Goal: Task Accomplishment & Management: Complete application form

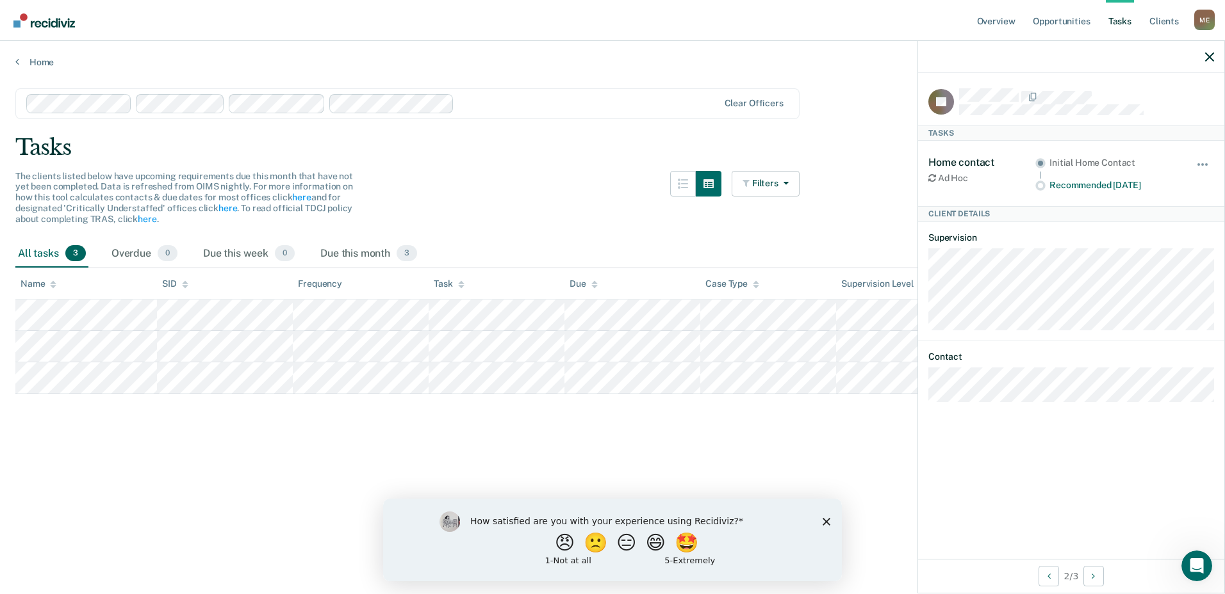
click at [1050, 88] on div at bounding box center [1086, 96] width 255 height 17
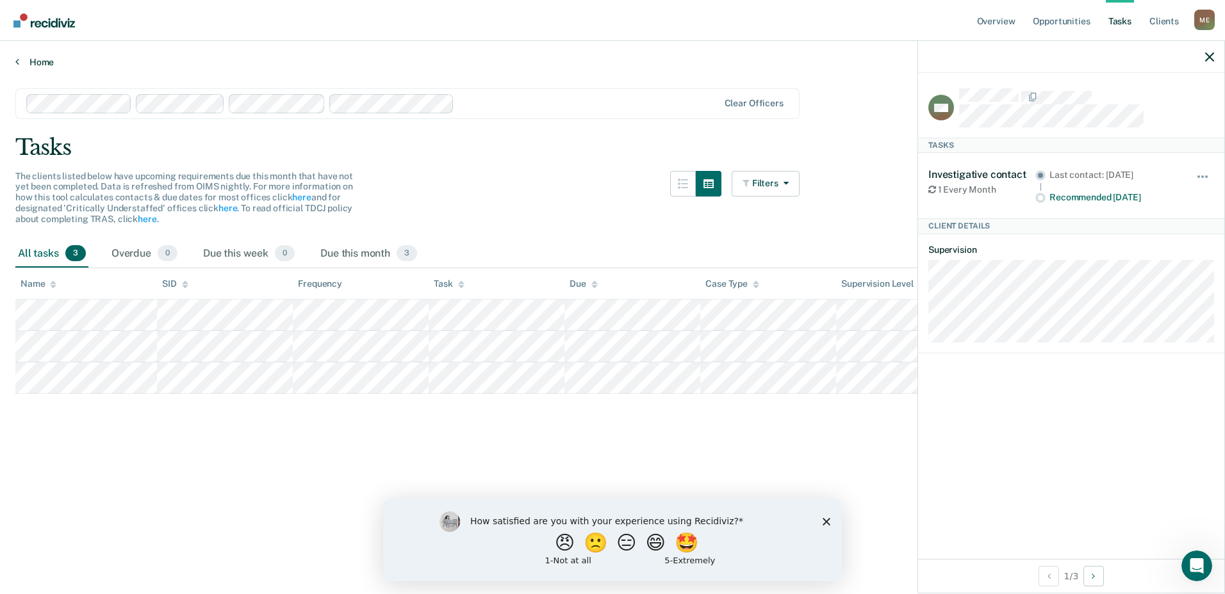
click at [42, 65] on link "Home" at bounding box center [612, 62] width 1194 height 12
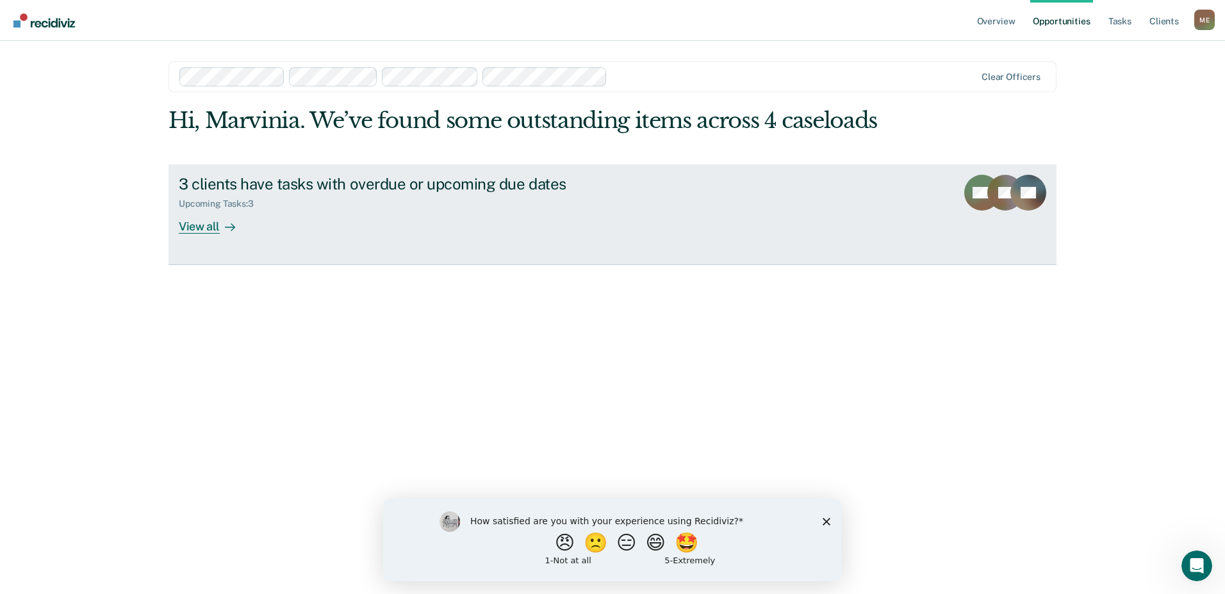
click at [193, 230] on div "View all" at bounding box center [215, 221] width 72 height 25
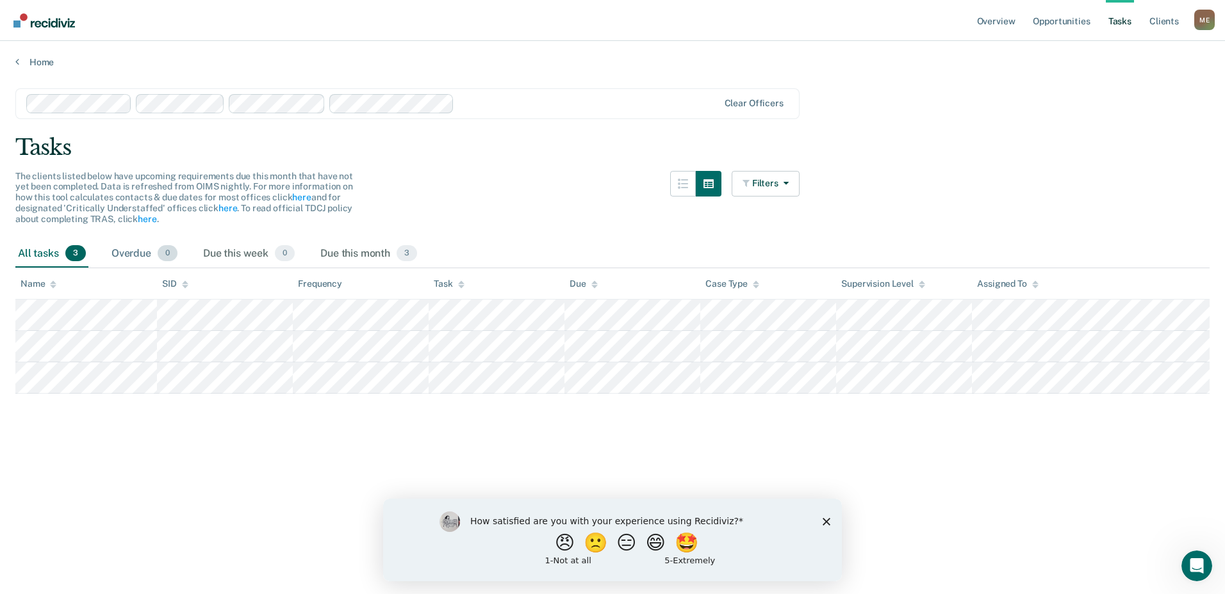
click at [143, 252] on div "Overdue 0" at bounding box center [144, 254] width 71 height 28
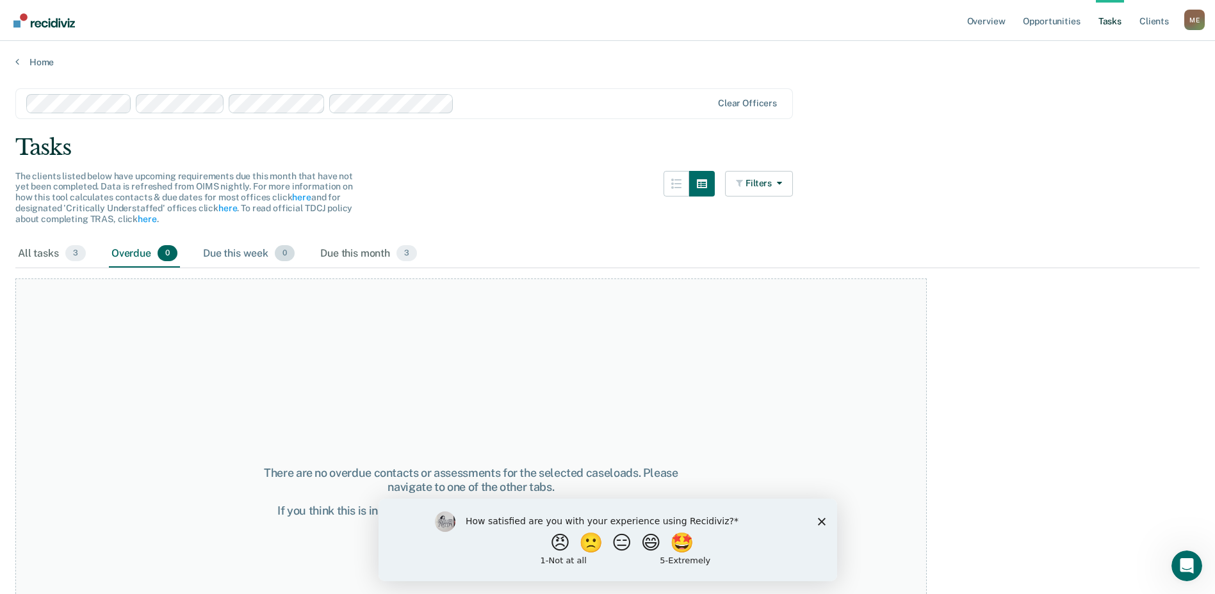
click at [240, 252] on div "Due this week 0" at bounding box center [248, 254] width 97 height 28
click at [343, 255] on div "Due this month 3" at bounding box center [369, 254] width 102 height 28
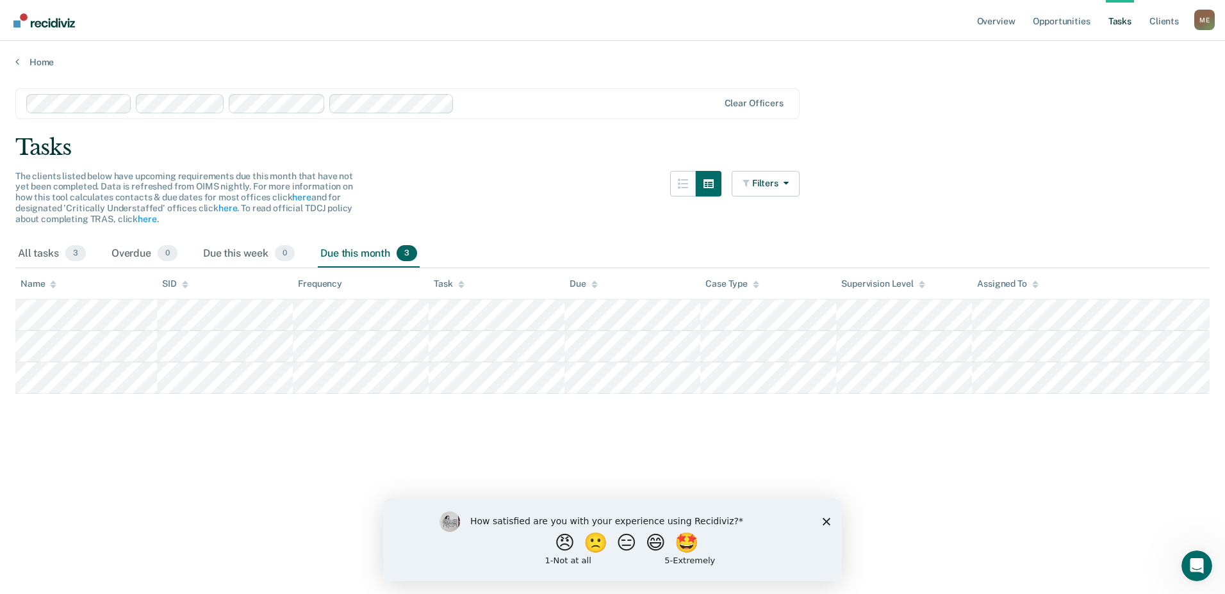
click at [1118, 22] on link "Tasks" at bounding box center [1119, 20] width 28 height 41
click at [1163, 22] on link "Client s" at bounding box center [1163, 20] width 35 height 41
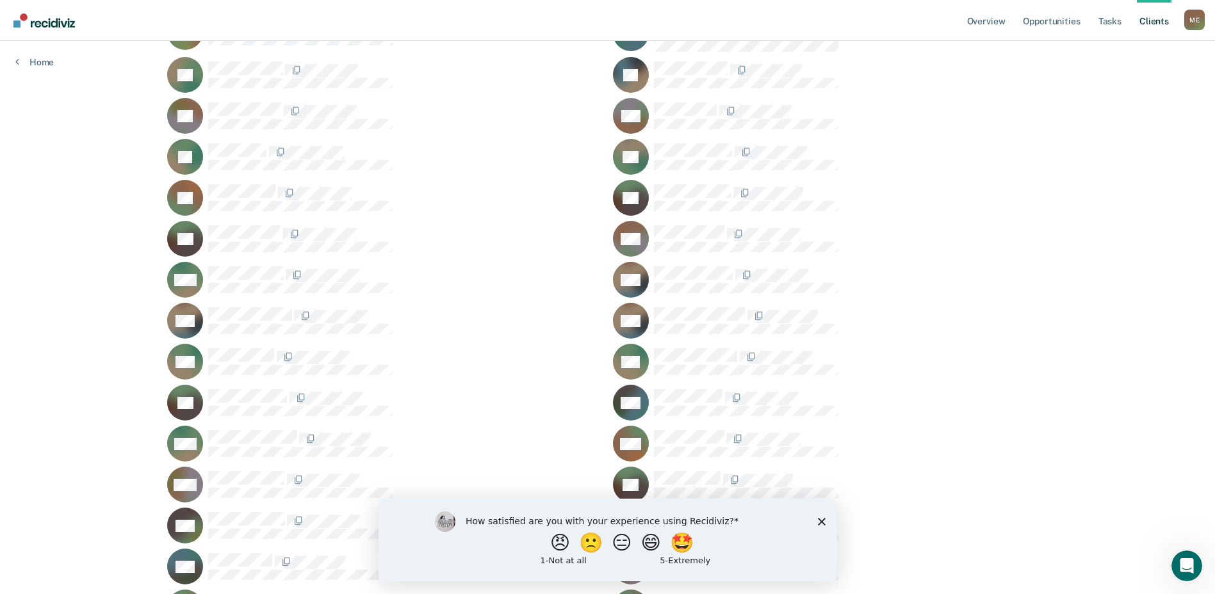
scroll to position [5058, 0]
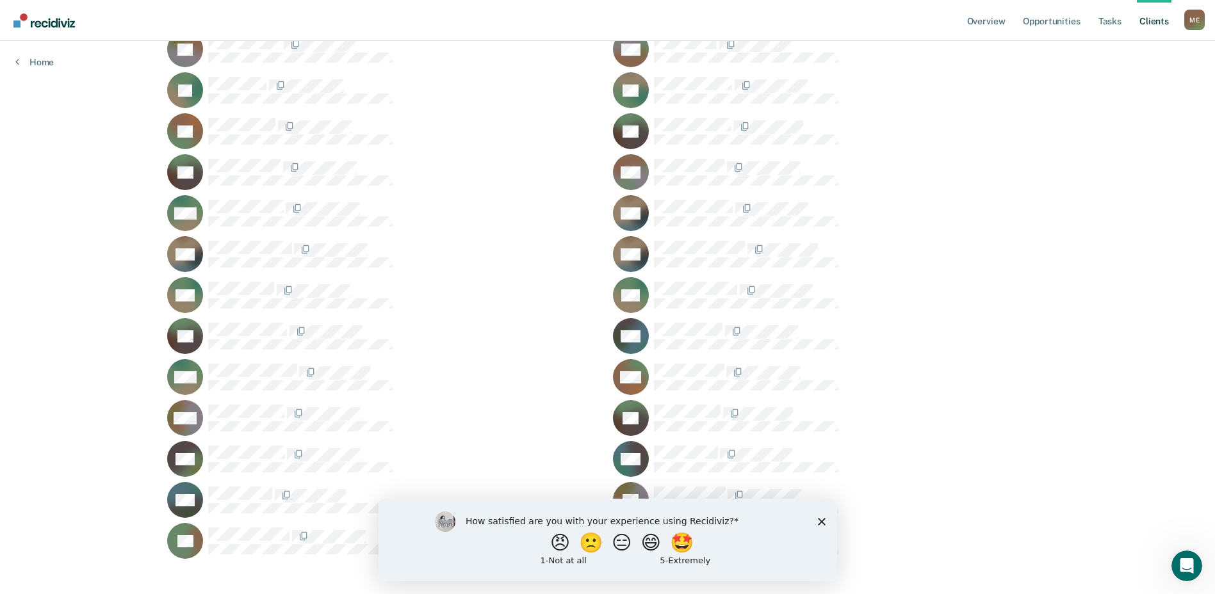
click at [818, 521] on icon "Close survey" at bounding box center [821, 522] width 8 height 8
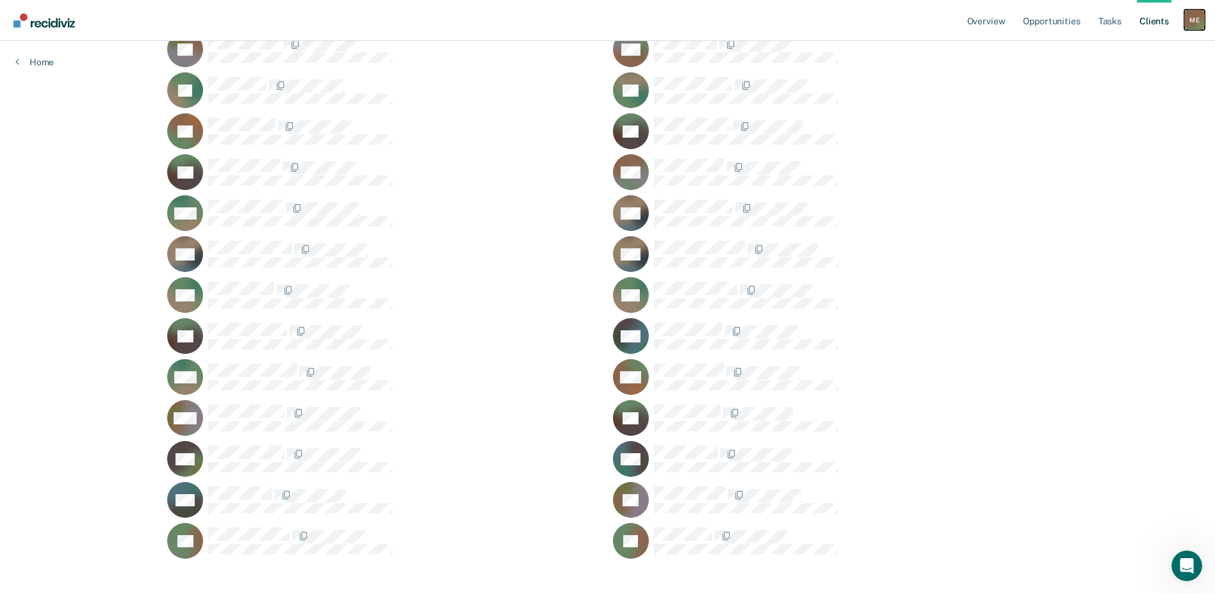
click at [1192, 13] on div "M E" at bounding box center [1194, 20] width 20 height 20
click at [1152, 14] on link "Client s" at bounding box center [1154, 20] width 35 height 41
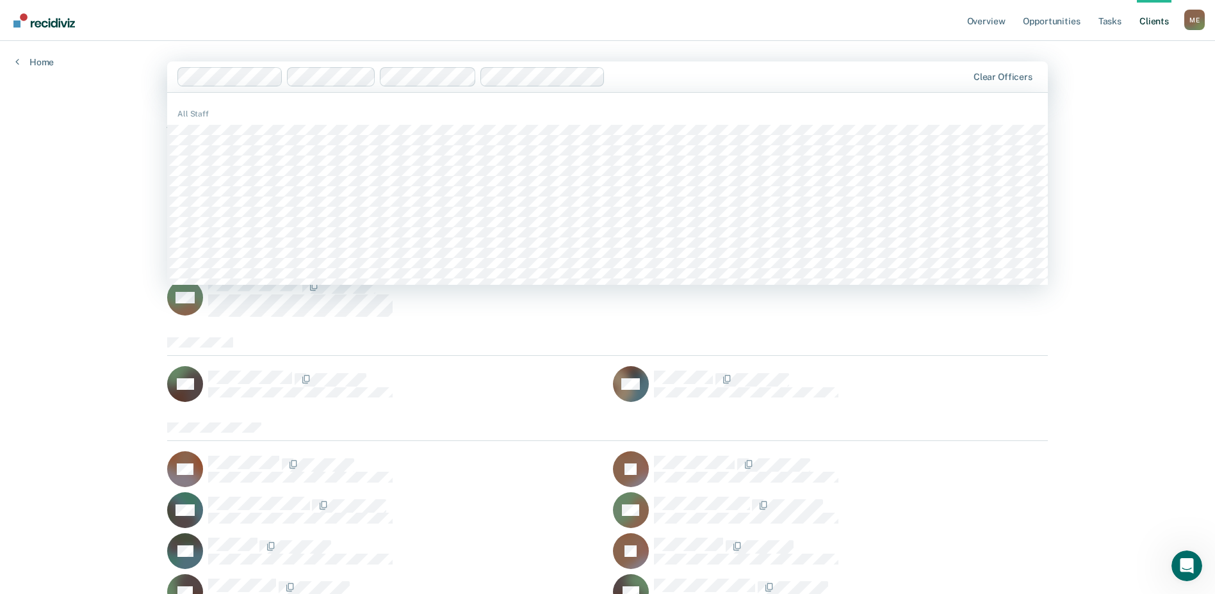
click at [740, 74] on div at bounding box center [788, 76] width 357 height 15
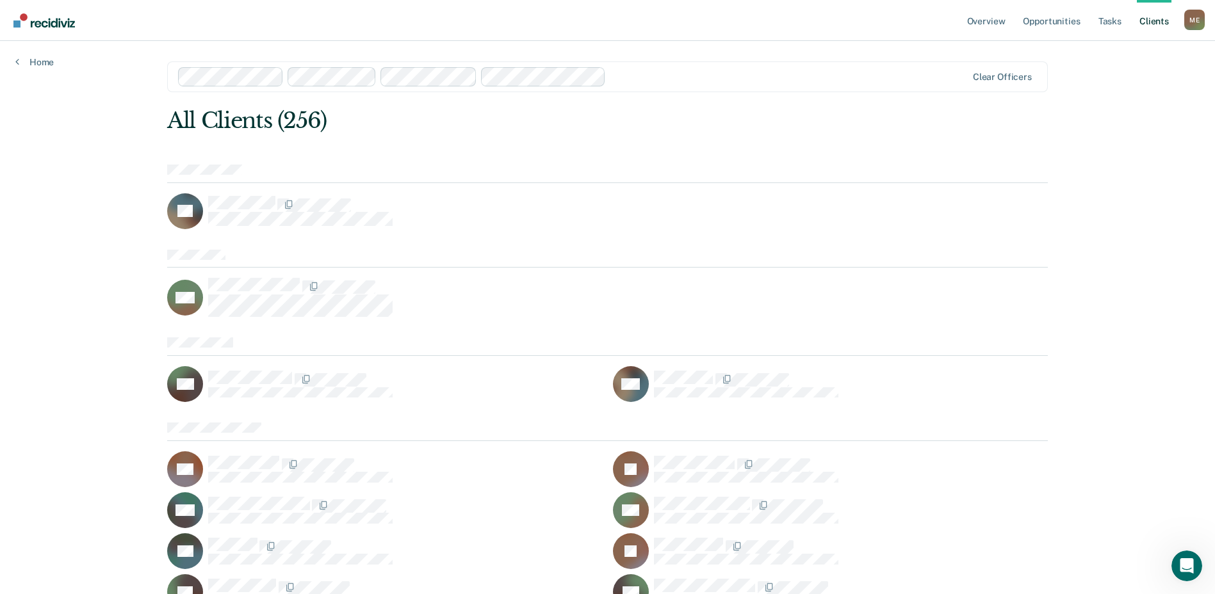
click at [701, 79] on div at bounding box center [788, 76] width 355 height 15
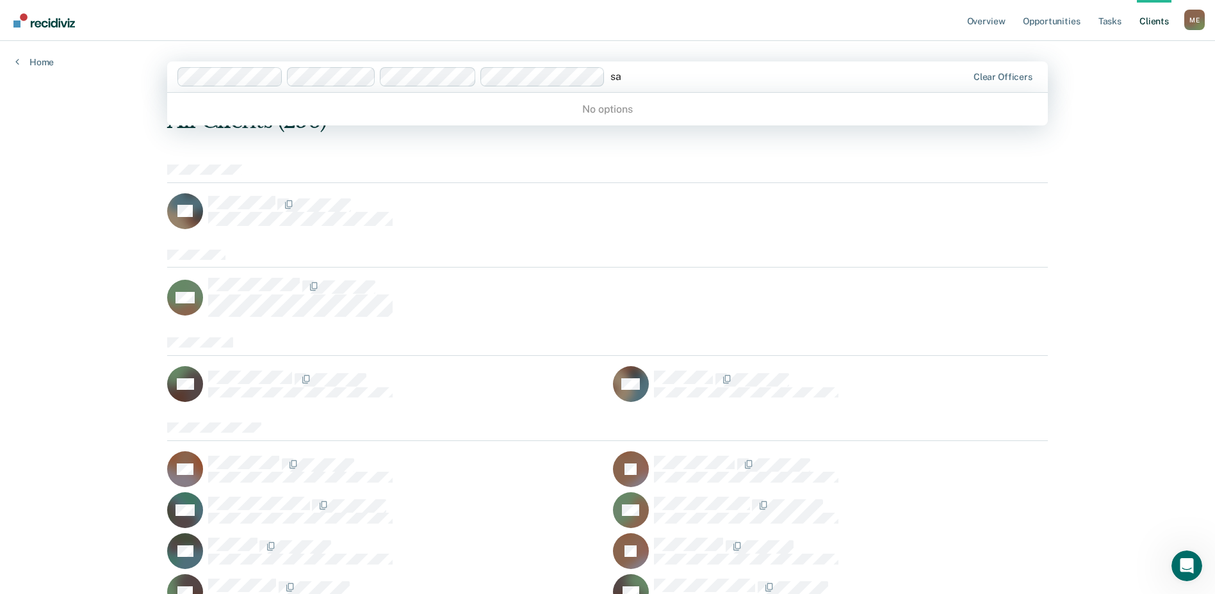
type input "s"
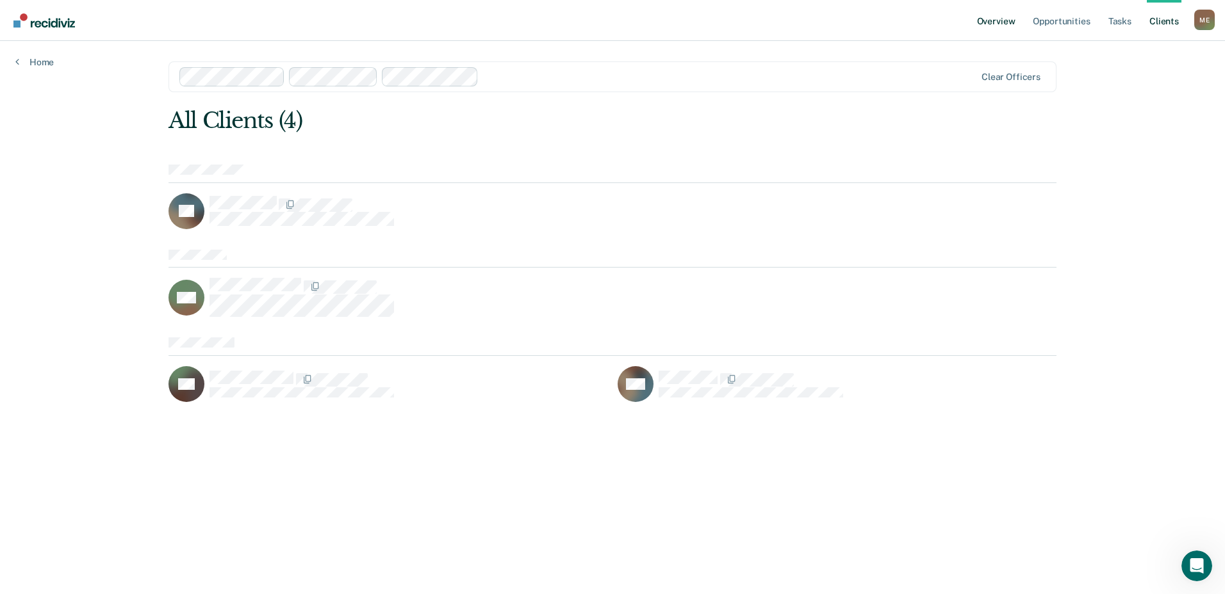
click at [1007, 23] on link "Overview" at bounding box center [996, 20] width 44 height 41
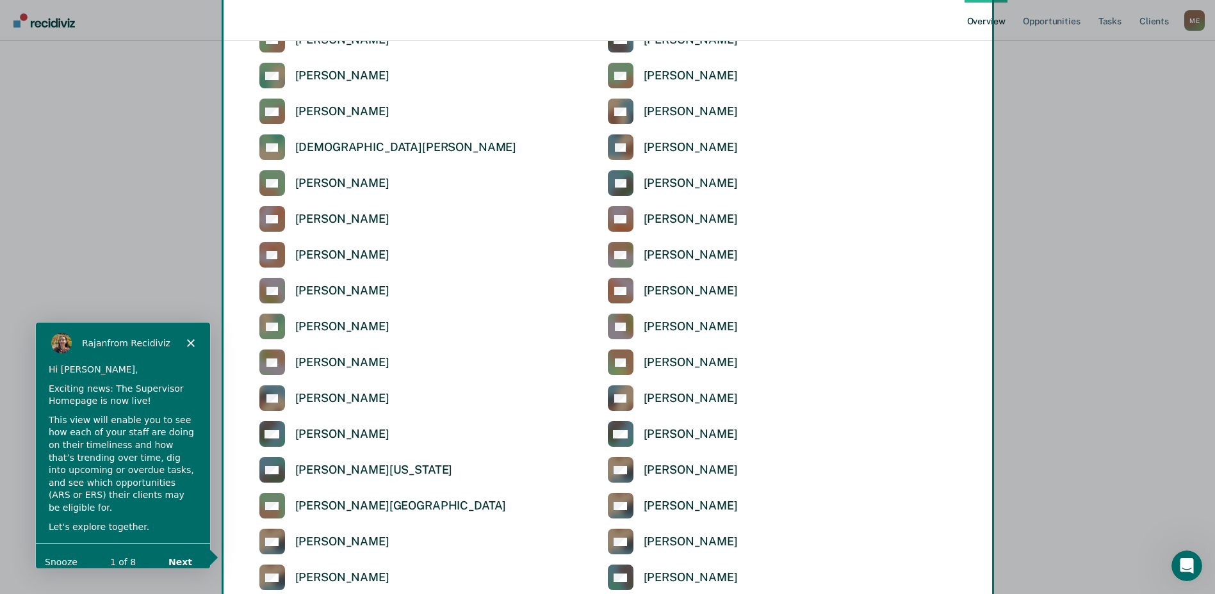
scroll to position [1485, 0]
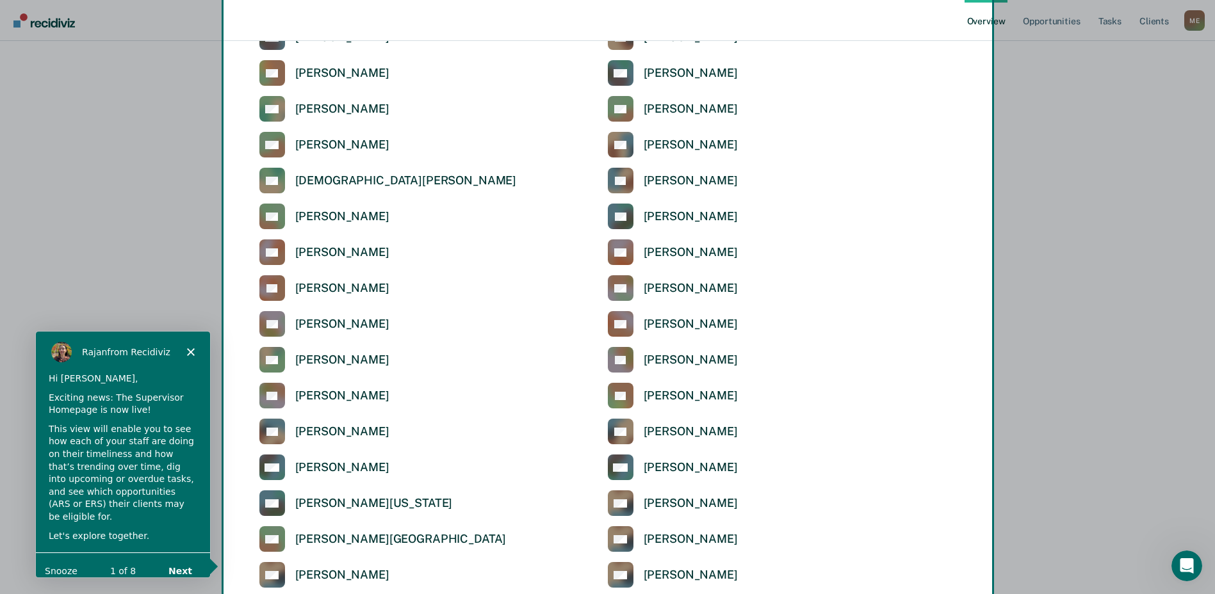
click at [365, 436] on div "Product tour overlay" at bounding box center [607, 297] width 1215 height 594
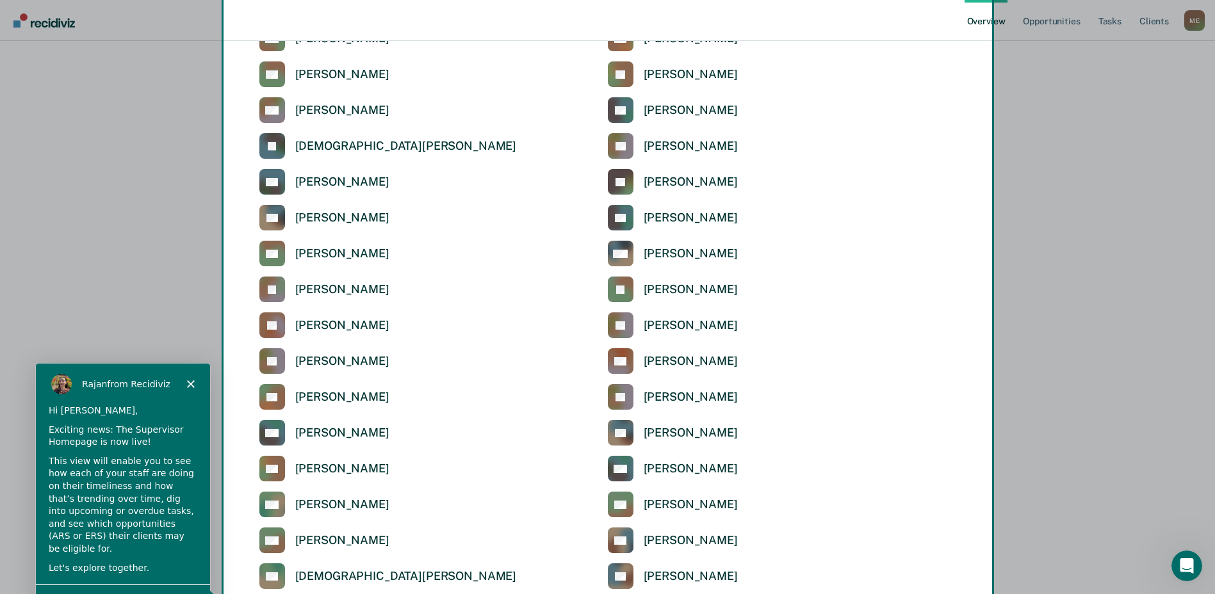
scroll to position [1153, 0]
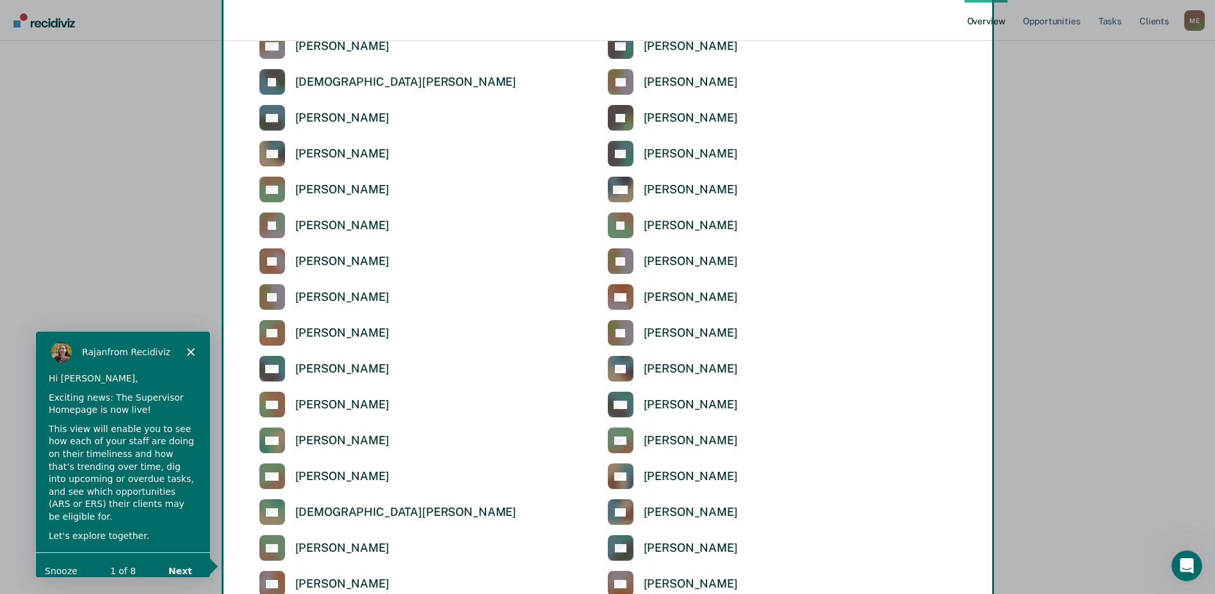
click at [138, 435] on div "This view will enable you to see how each of your staff are doing on their time…" at bounding box center [121, 473] width 149 height 101
click at [189, 558] on button "Next" at bounding box center [178, 571] width 49 height 26
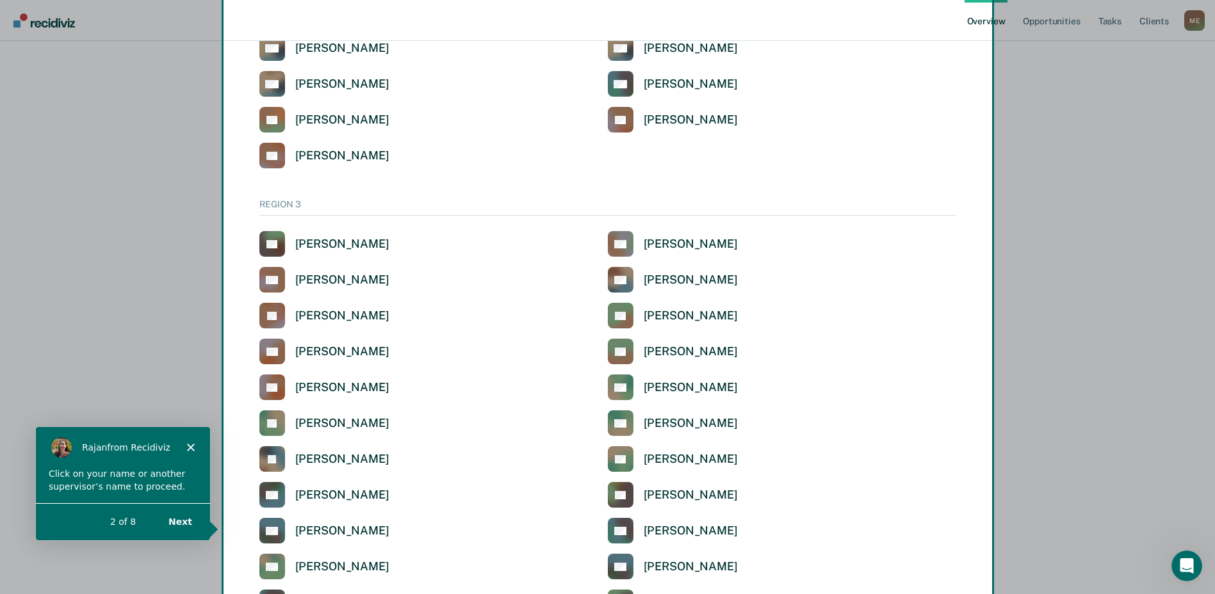
scroll to position [2253, 0]
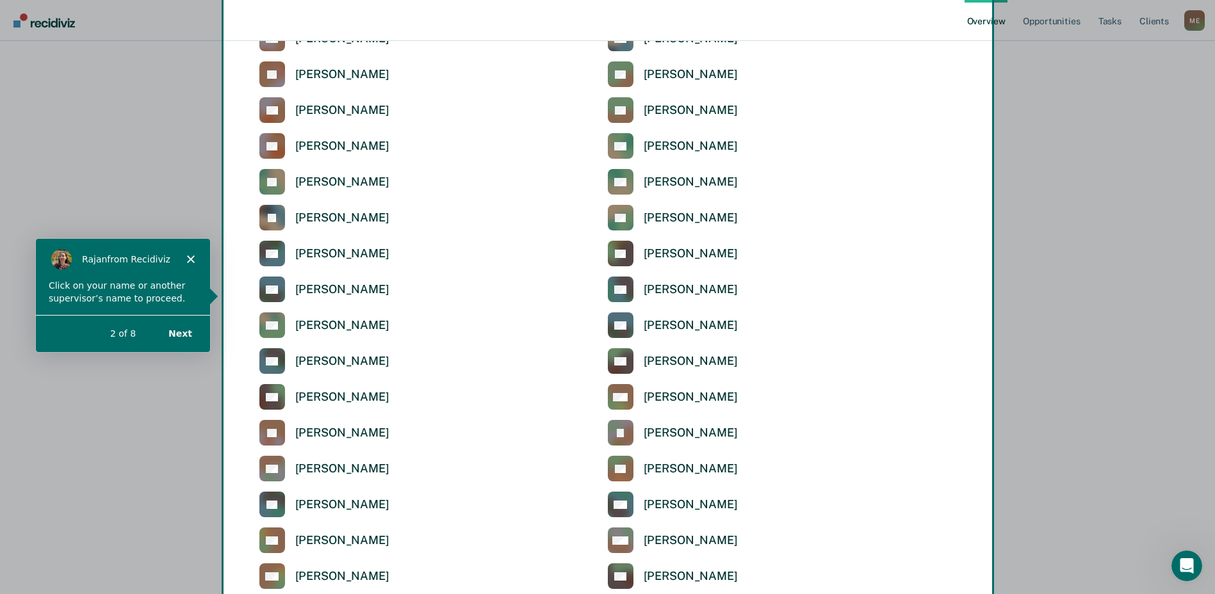
click at [183, 327] on button "Next" at bounding box center [178, 333] width 49 height 26
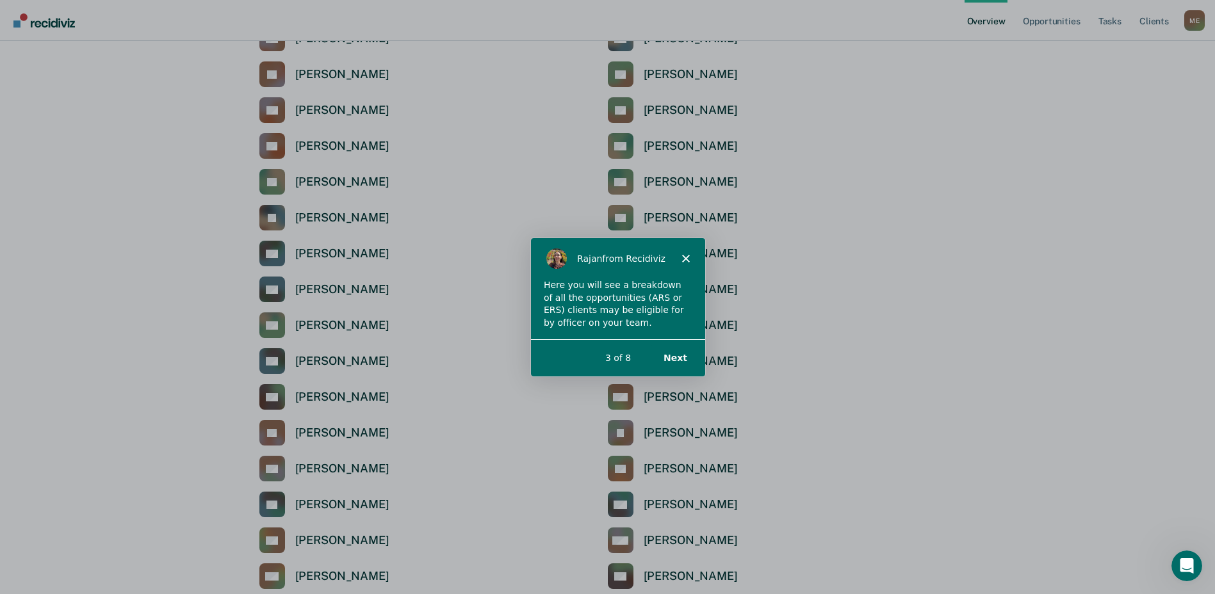
scroll to position [0, 0]
click at [679, 353] on button "Next" at bounding box center [673, 357] width 49 height 26
click at [670, 355] on button "Next" at bounding box center [673, 357] width 49 height 26
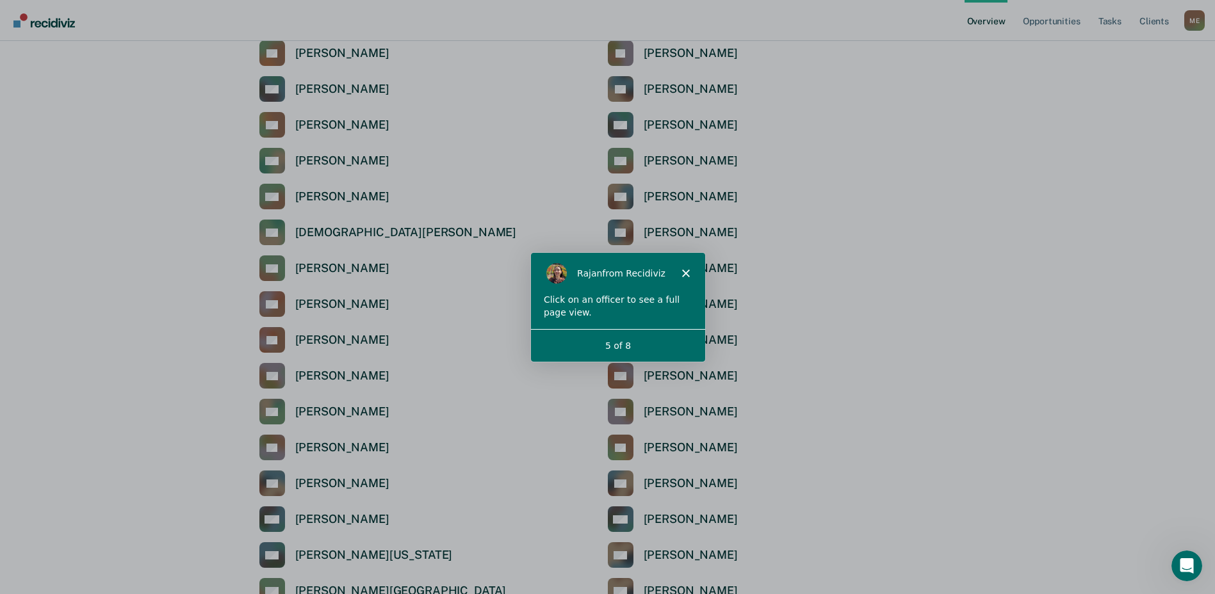
scroll to position [1292, 0]
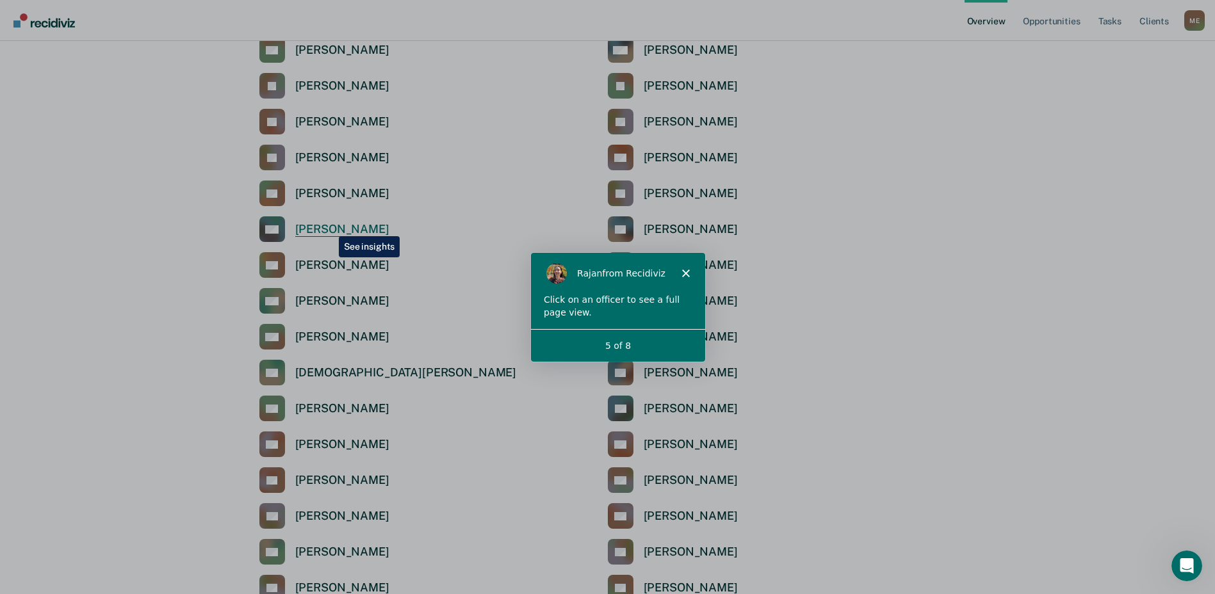
click at [329, 227] on div "[PERSON_NAME]" at bounding box center [342, 229] width 94 height 15
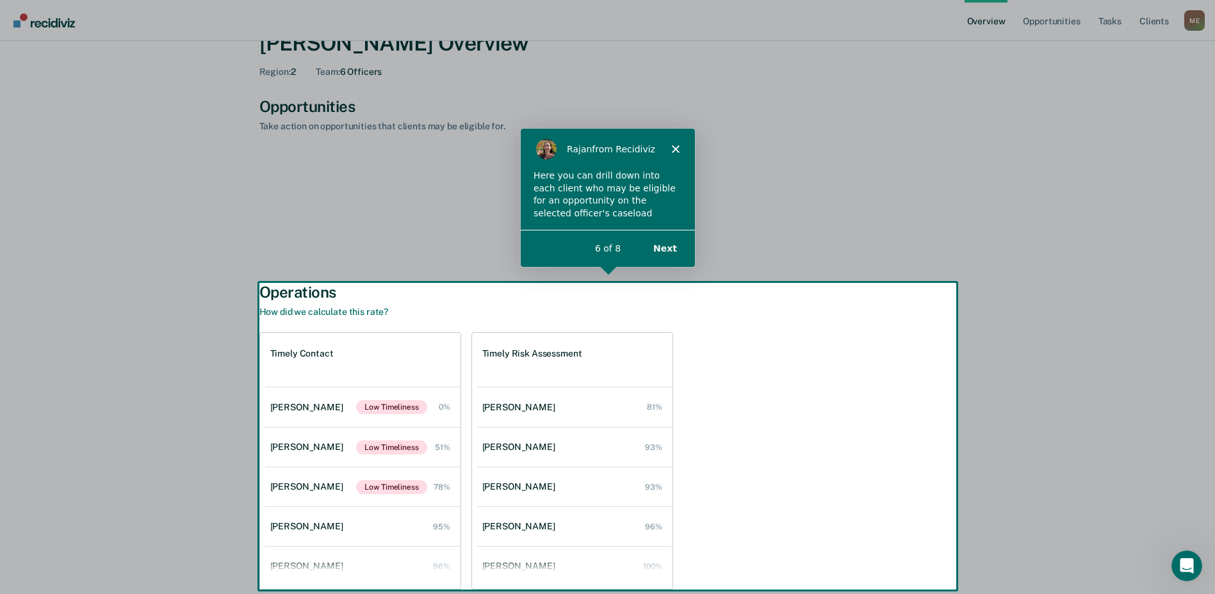
scroll to position [125, 0]
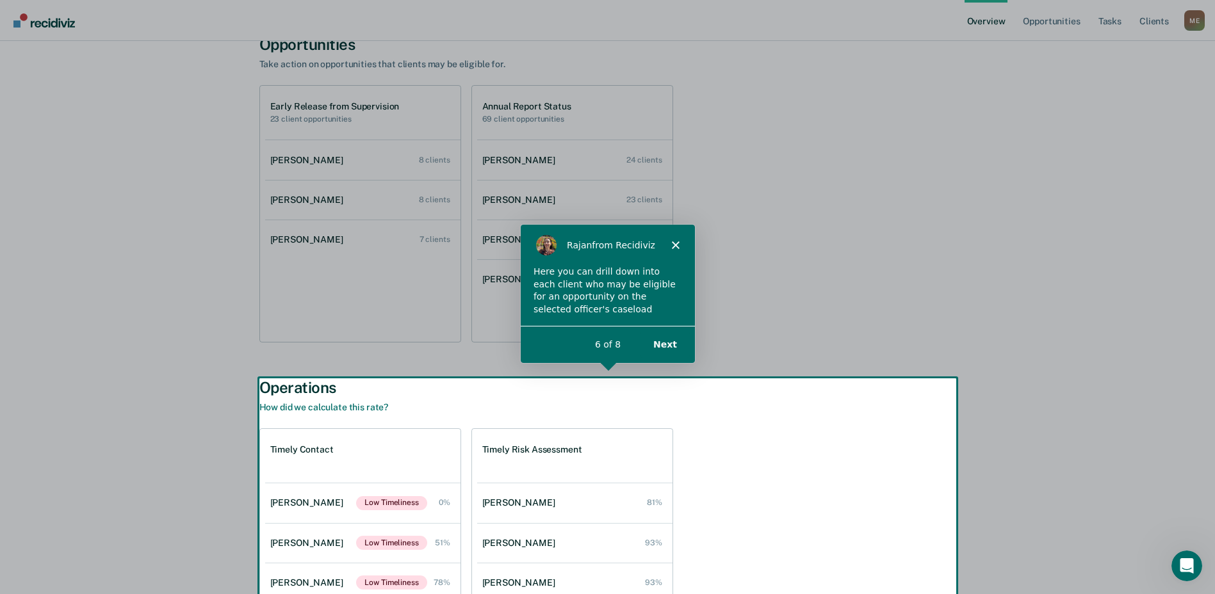
click at [297, 162] on div "Product tour overlay" at bounding box center [607, 297] width 1215 height 594
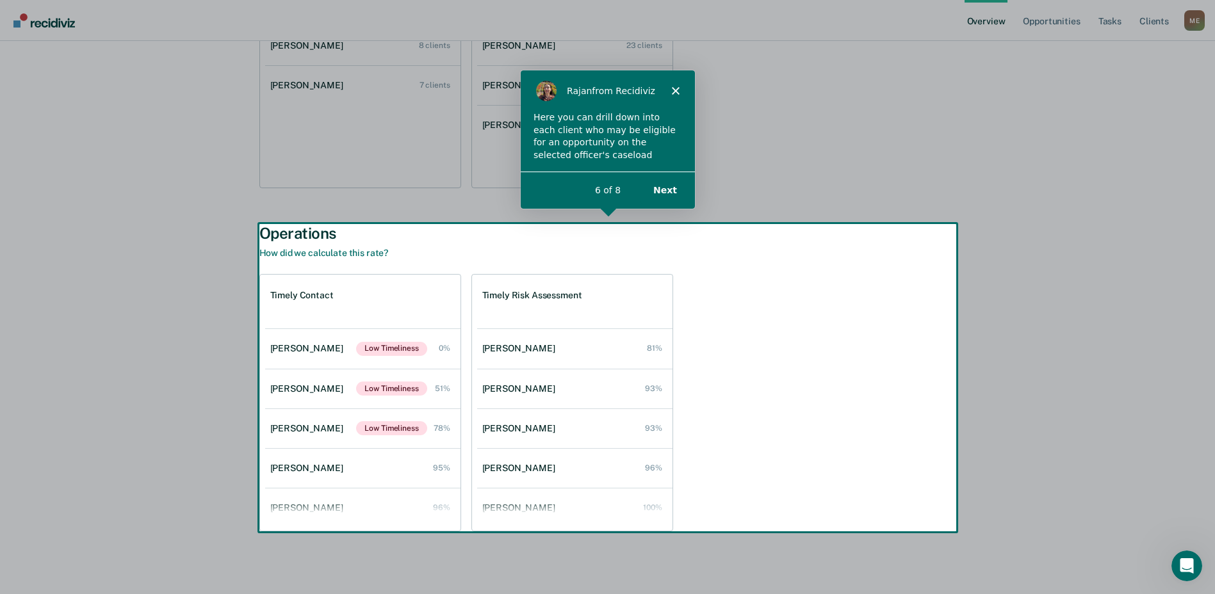
scroll to position [283, 0]
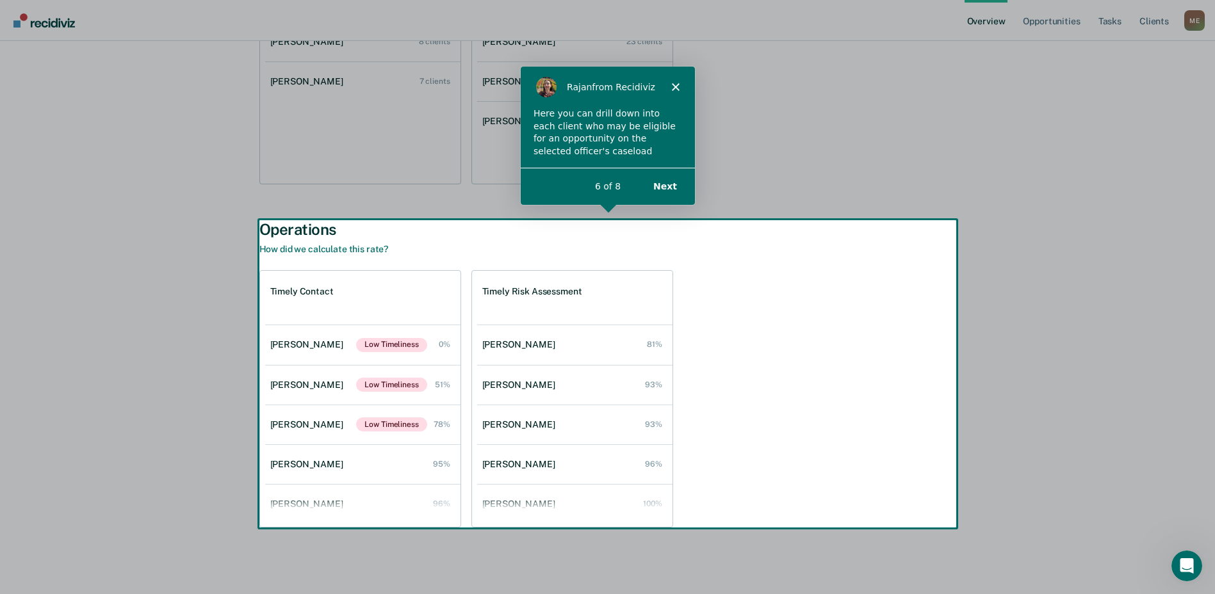
click at [528, 345] on div "Product tour overlay" at bounding box center [607, 297] width 1215 height 594
click at [668, 88] on div "[PERSON_NAME] from Recidiviz" at bounding box center [606, 85] width 174 height 41
click at [678, 85] on div "[PERSON_NAME] from Recidiviz" at bounding box center [606, 85] width 174 height 41
click at [673, 85] on polygon "Close" at bounding box center [675, 86] width 8 height 8
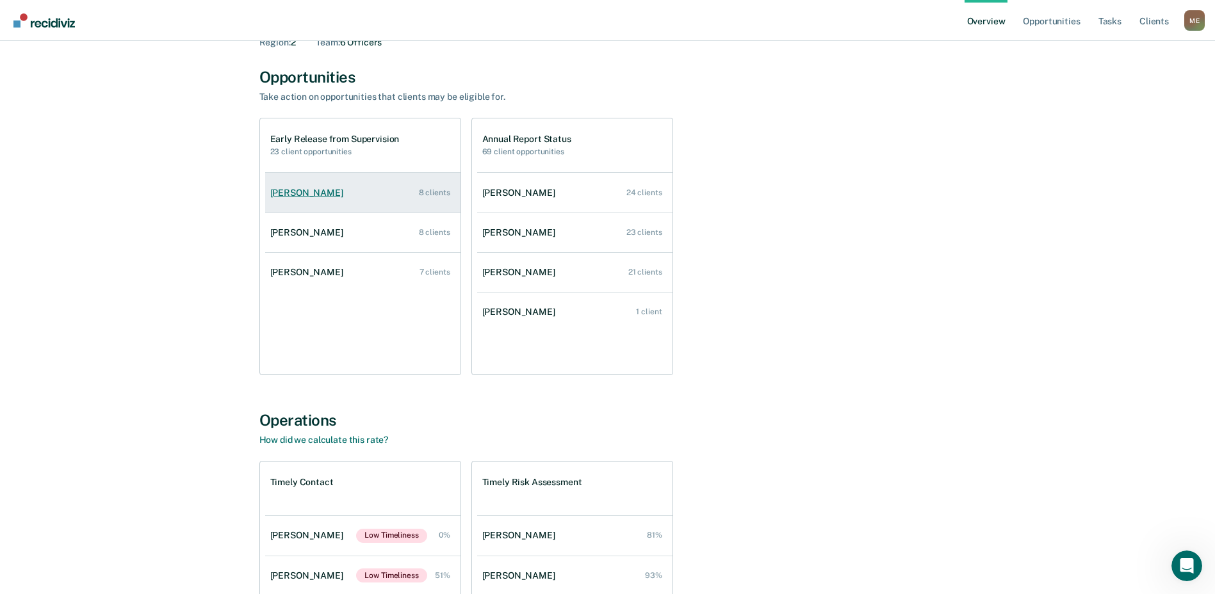
scroll to position [91, 0]
click at [301, 200] on link "[PERSON_NAME] 8 clients" at bounding box center [362, 194] width 195 height 37
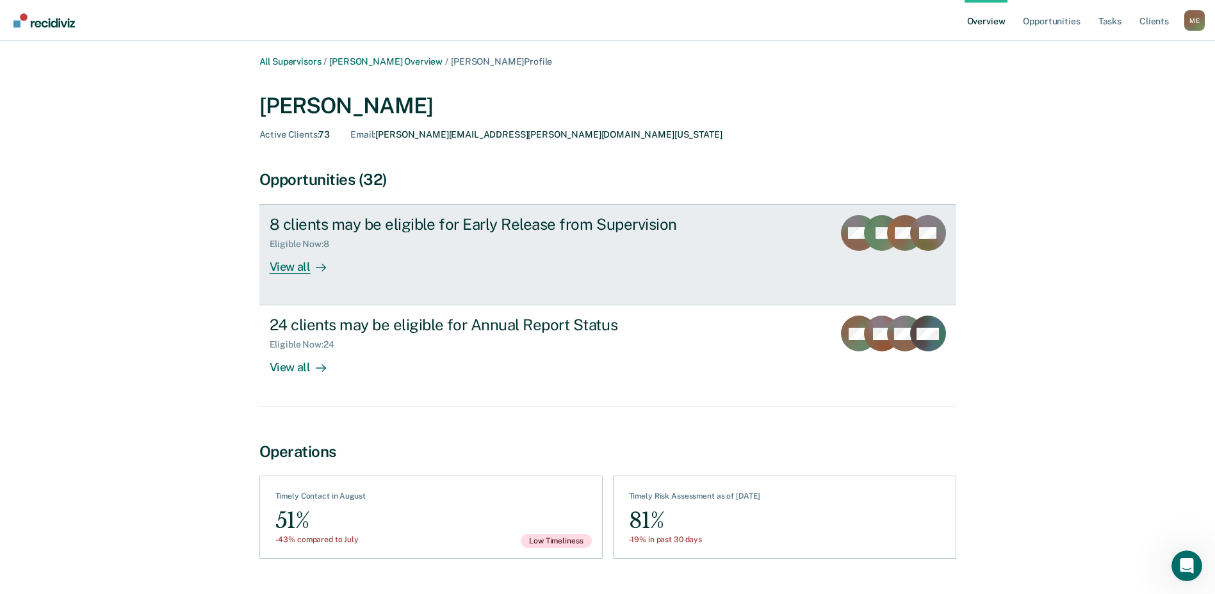
click at [289, 266] on div "View all" at bounding box center [306, 262] width 72 height 25
